Goal: Transaction & Acquisition: Purchase product/service

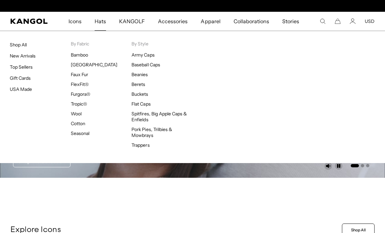
scroll to position [0, 134]
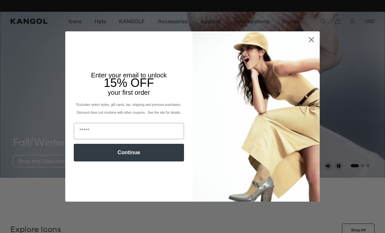
click at [319, 34] on img "POPUP Form" at bounding box center [255, 116] width 127 height 170
click at [316, 37] on circle "Close dialog" at bounding box center [311, 39] width 11 height 11
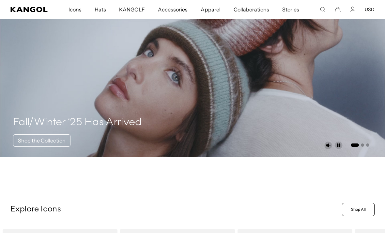
scroll to position [24, 0]
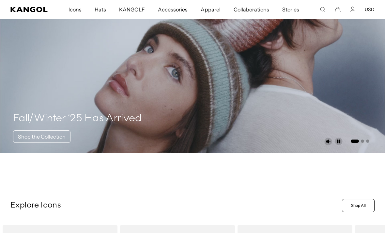
click at [35, 137] on link "Shop the Collection" at bounding box center [41, 136] width 57 height 12
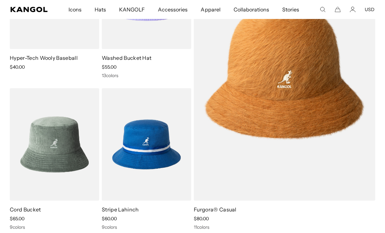
scroll to position [1999, 0]
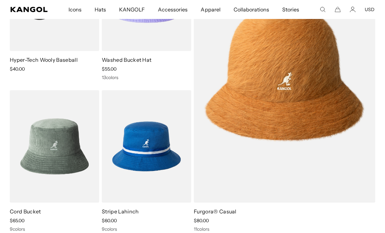
click at [0, 0] on img at bounding box center [0, 0] width 0 height 0
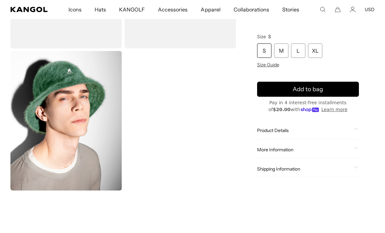
scroll to position [134, 0]
click at [358, 127] on icon at bounding box center [356, 128] width 5 height 2
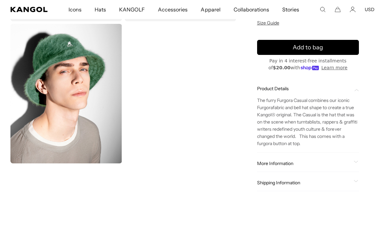
scroll to position [161, 0]
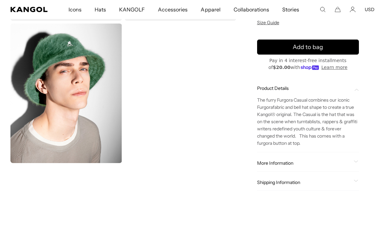
click at [361, 161] on div "Home / All Products / Furgora® Casual Furgora® Casual Regular price $80.00 Regu…" at bounding box center [307, 43] width 133 height 322
click at [358, 158] on div "More Information Style ID K3017ST Shape Bucket Fabrication Furgora Material 45%…" at bounding box center [308, 163] width 102 height 17
click at [291, 160] on span "More Information" at bounding box center [304, 163] width 94 height 6
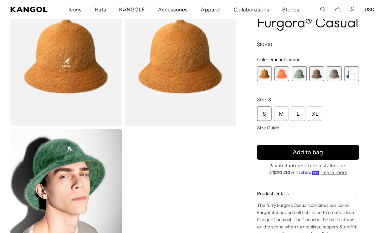
click at [356, 74] on rect at bounding box center [354, 74] width 10 height 10
click at [356, 75] on rect at bounding box center [354, 74] width 10 height 10
click at [358, 72] on rect at bounding box center [354, 74] width 10 height 10
click at [334, 74] on span "8 of 12" at bounding box center [333, 73] width 15 height 15
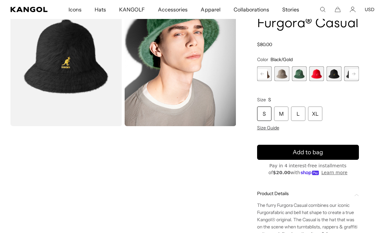
scroll to position [0, 134]
click at [354, 72] on rect at bounding box center [354, 74] width 10 height 10
click at [333, 74] on span "9 of 12" at bounding box center [333, 73] width 15 height 15
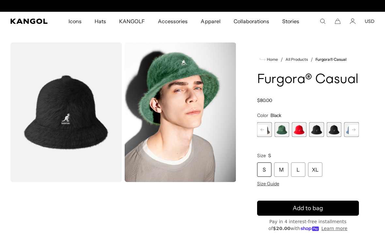
scroll to position [0, 134]
